Goal: Information Seeking & Learning: Learn about a topic

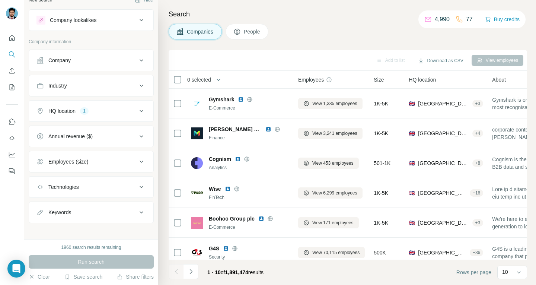
scroll to position [15, 0]
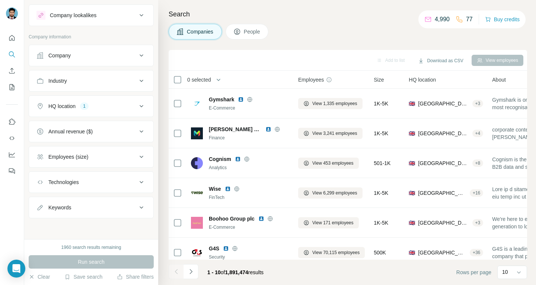
click at [125, 212] on button "Keywords" at bounding box center [91, 207] width 124 height 18
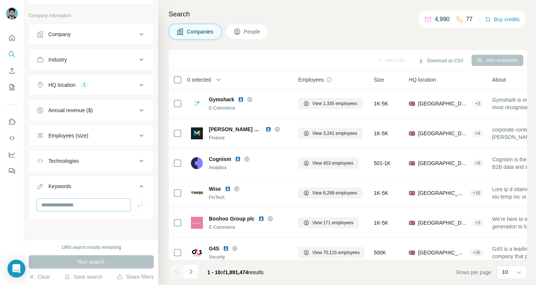
scroll to position [37, 0]
click at [91, 201] on input "text" at bounding box center [83, 203] width 95 height 13
type input "**********"
click at [136, 205] on icon "button" at bounding box center [139, 203] width 7 height 7
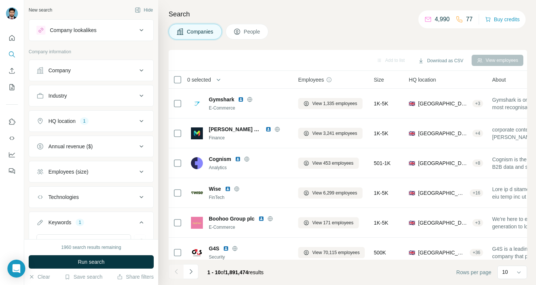
click at [117, 121] on div "HQ location 1" at bounding box center [86, 120] width 100 height 7
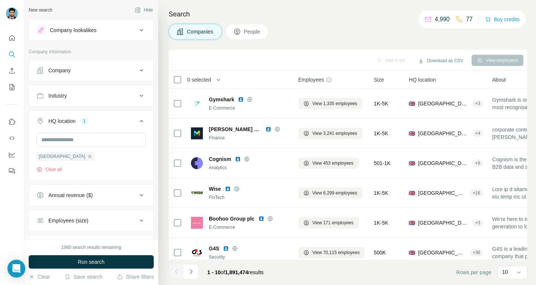
click at [117, 121] on div "HQ location 1" at bounding box center [86, 120] width 100 height 7
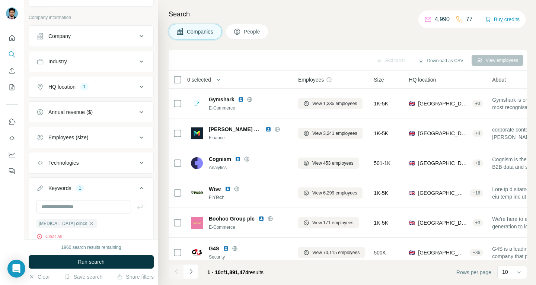
scroll to position [64, 0]
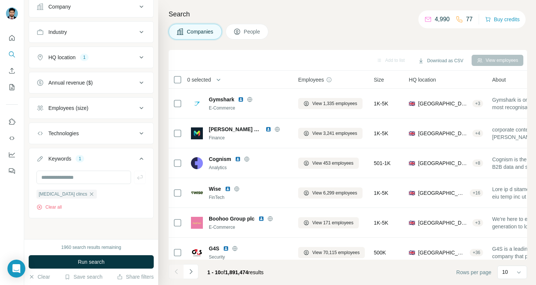
click at [112, 116] on button "Employees (size)" at bounding box center [91, 108] width 124 height 18
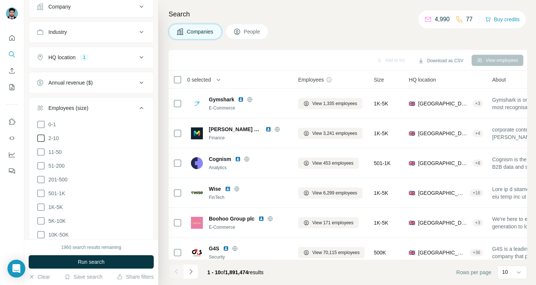
click at [52, 138] on span "2-10" at bounding box center [51, 137] width 13 height 7
click at [55, 204] on span "1K-5K" at bounding box center [53, 206] width 17 height 7
click at [55, 214] on ul "0-1 2-10 11-50 [PHONE_NUMBER] 501-1K 1K-5K 5K-10K 10K-50K 50K-100K 100K-500K 50…" at bounding box center [90, 200] width 109 height 161
click at [57, 234] on span "10K-50K" at bounding box center [56, 234] width 23 height 7
click at [57, 220] on span "5K-10K" at bounding box center [55, 220] width 20 height 7
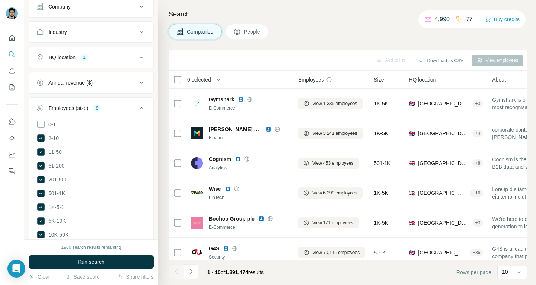
scroll to position [175, 0]
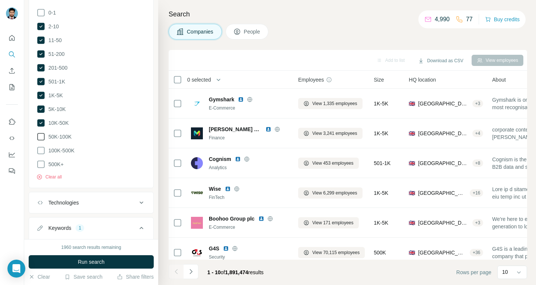
click at [63, 134] on span "50K-100K" at bounding box center [58, 136] width 26 height 7
click at [61, 144] on ul "0-1 2-10 11-50 [PHONE_NUMBER] 501-1K 1K-5K 5K-10K 10K-50K 50K-100K 100K-500K 50…" at bounding box center [90, 88] width 109 height 161
click at [94, 263] on span "Run search" at bounding box center [91, 261] width 27 height 7
